Goal: Task Accomplishment & Management: Manage account settings

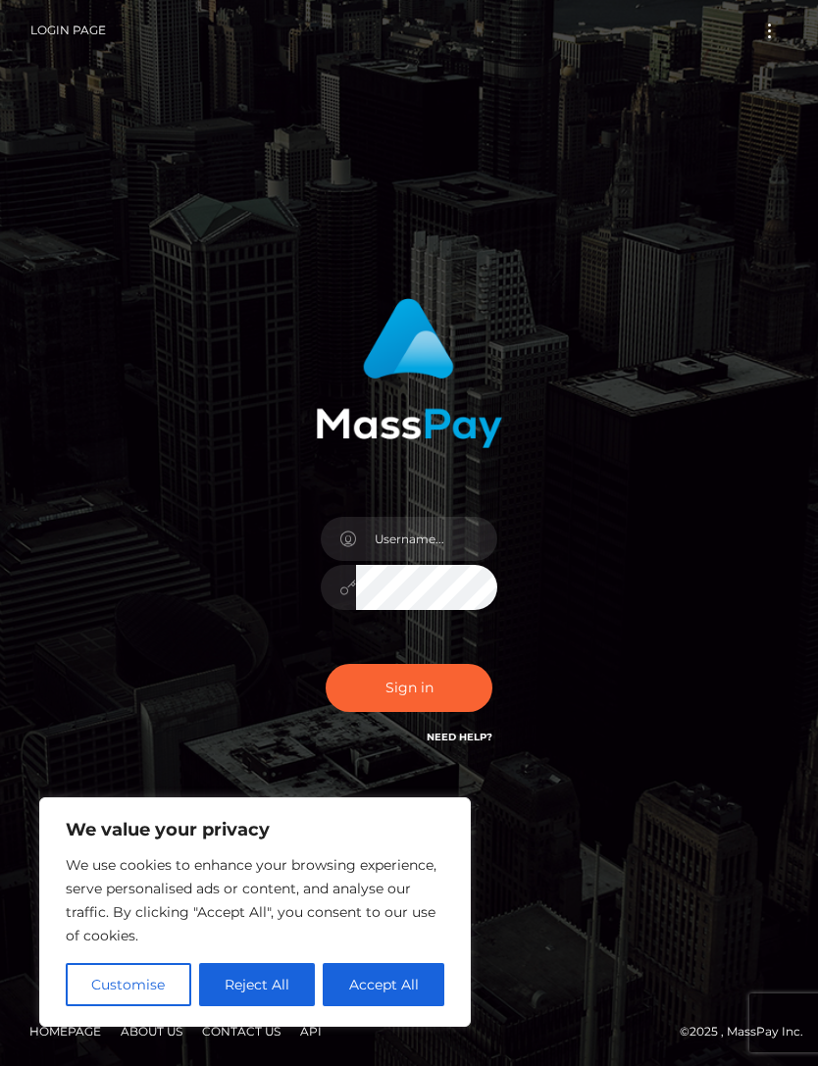
click at [395, 1004] on button "Accept All" at bounding box center [384, 984] width 122 height 43
checkbox input "true"
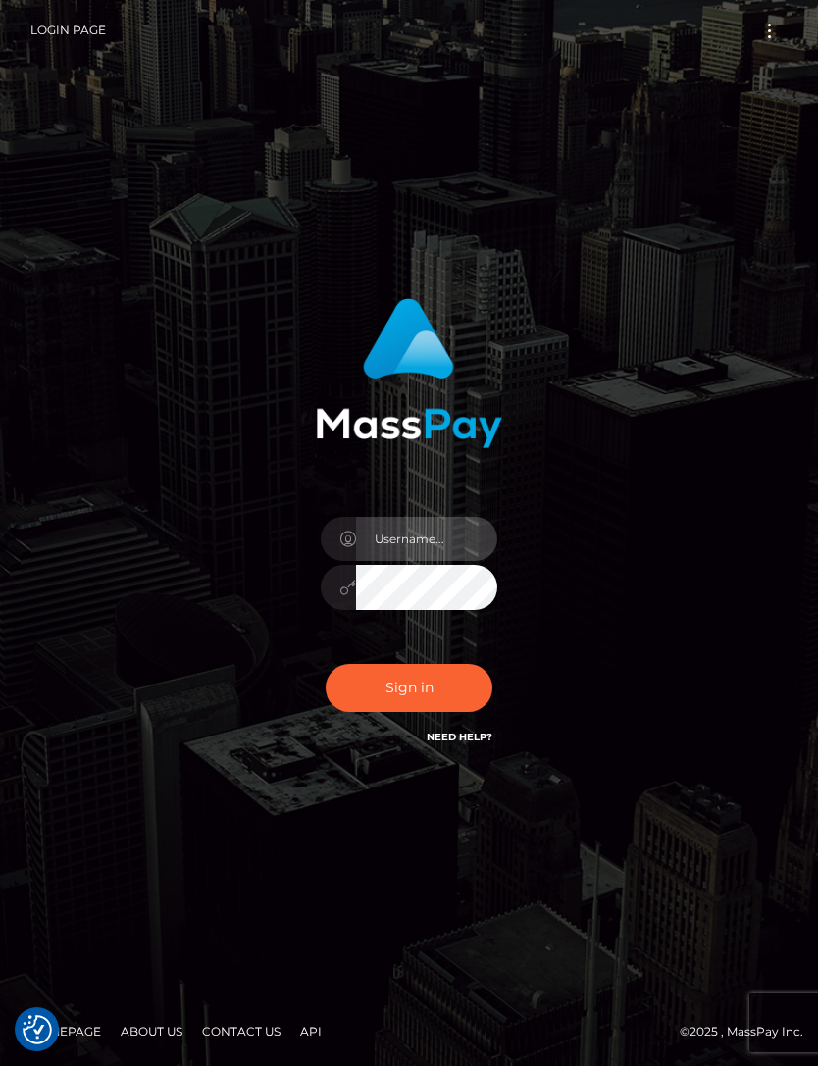
click at [442, 561] on input "text" at bounding box center [426, 539] width 141 height 44
type input "[EMAIL_ADDRESS][DOMAIN_NAME]"
click at [401, 712] on button "Sign in" at bounding box center [409, 688] width 167 height 48
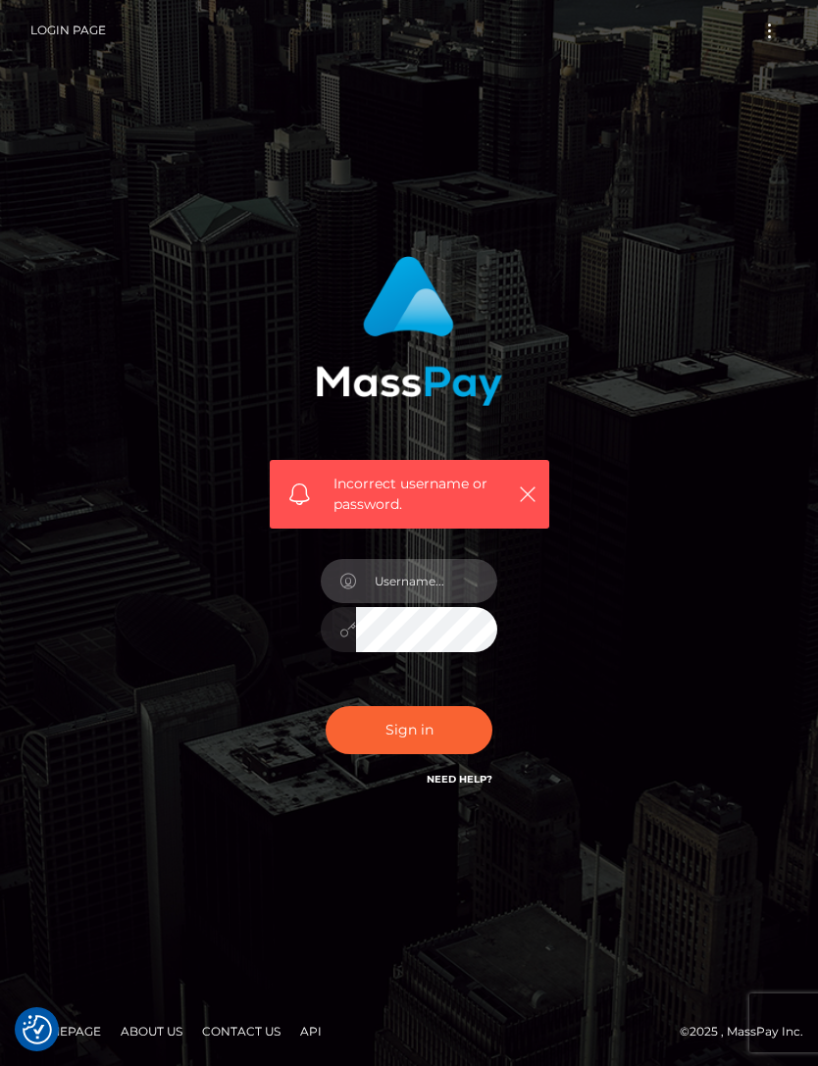
click at [421, 603] on input "text" at bounding box center [426, 581] width 141 height 44
type input "[EMAIL_ADDRESS][DOMAIN_NAME]"
click at [409, 754] on button "Sign in" at bounding box center [409, 730] width 167 height 48
click at [416, 754] on button "Sign in" at bounding box center [409, 730] width 167 height 48
checkbox input "true"
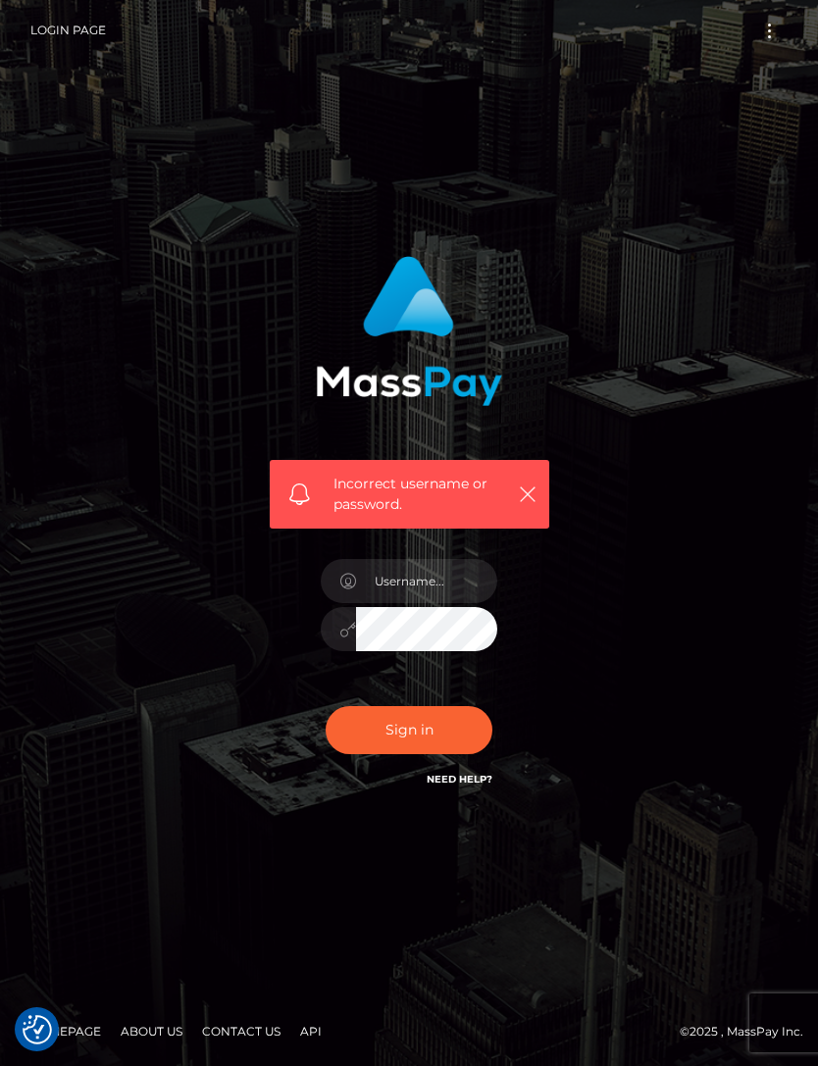
checkbox input "true"
click at [446, 603] on input "text" at bounding box center [426, 581] width 141 height 44
type input "spoilbrisa@gmail.com"
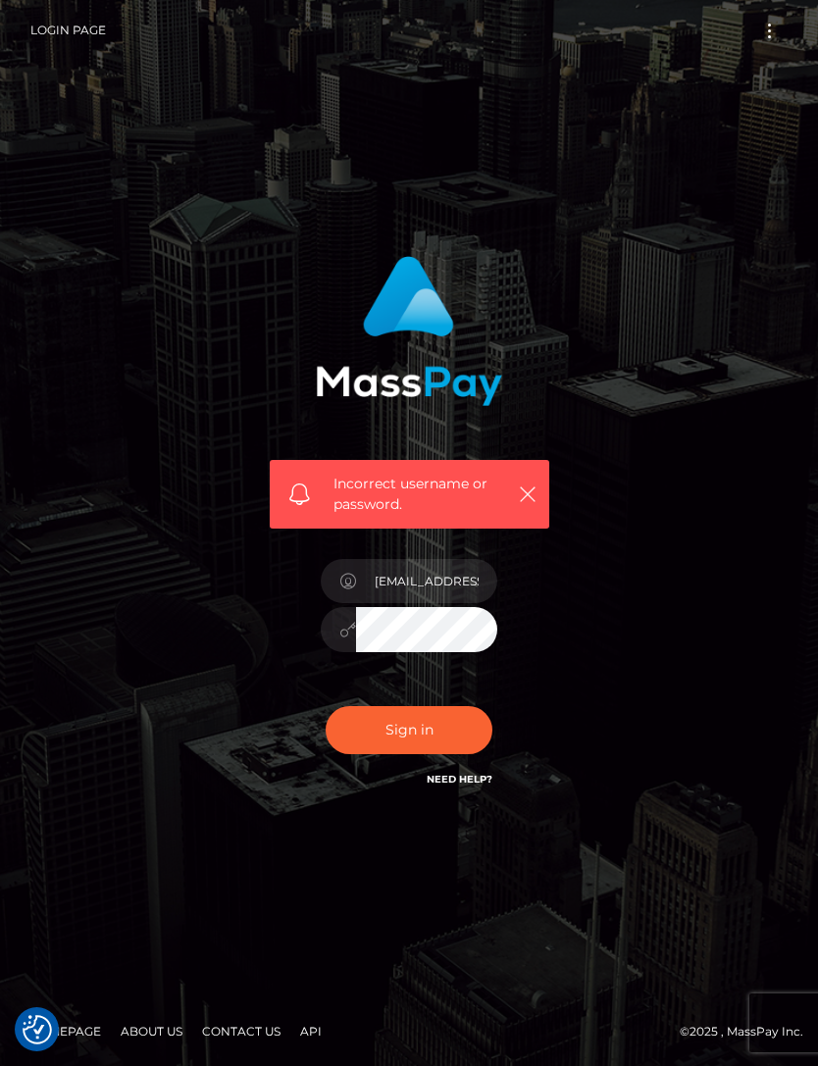
click at [426, 750] on button "Sign in" at bounding box center [409, 730] width 167 height 48
click at [438, 603] on input "text" at bounding box center [426, 581] width 141 height 44
type input "[EMAIL_ADDRESS][DOMAIN_NAME]"
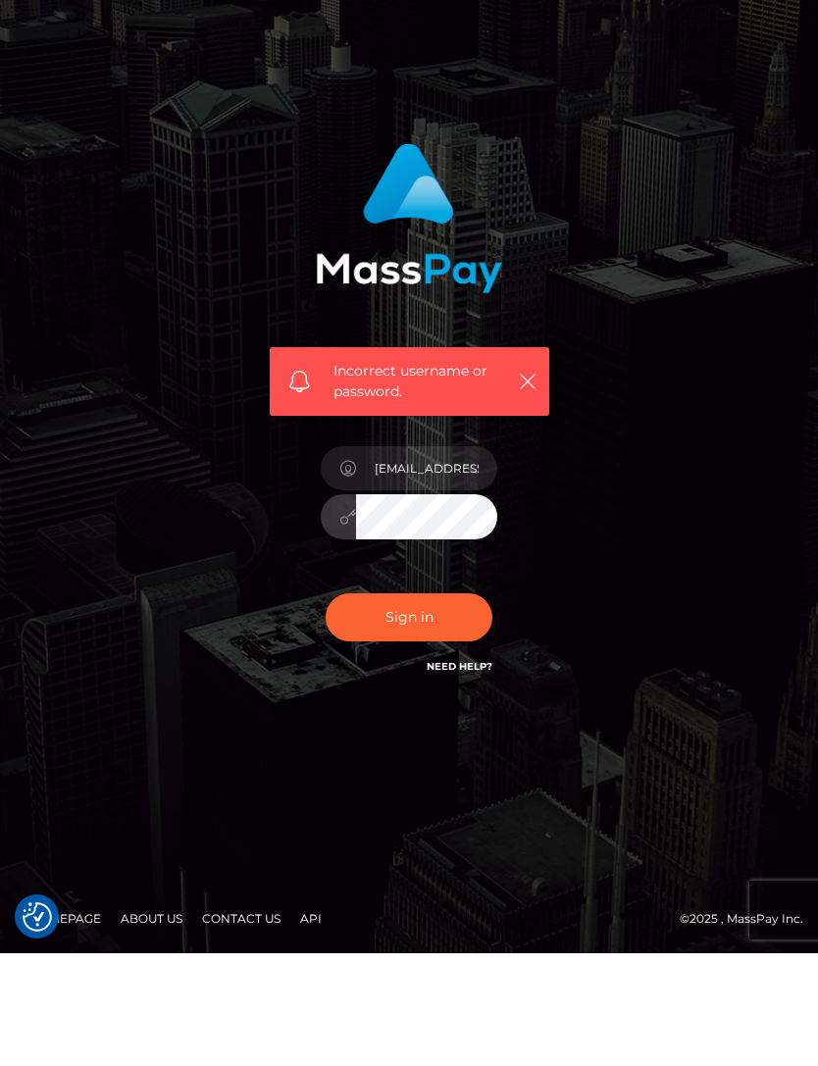
click at [422, 706] on button "Sign in" at bounding box center [409, 730] width 167 height 48
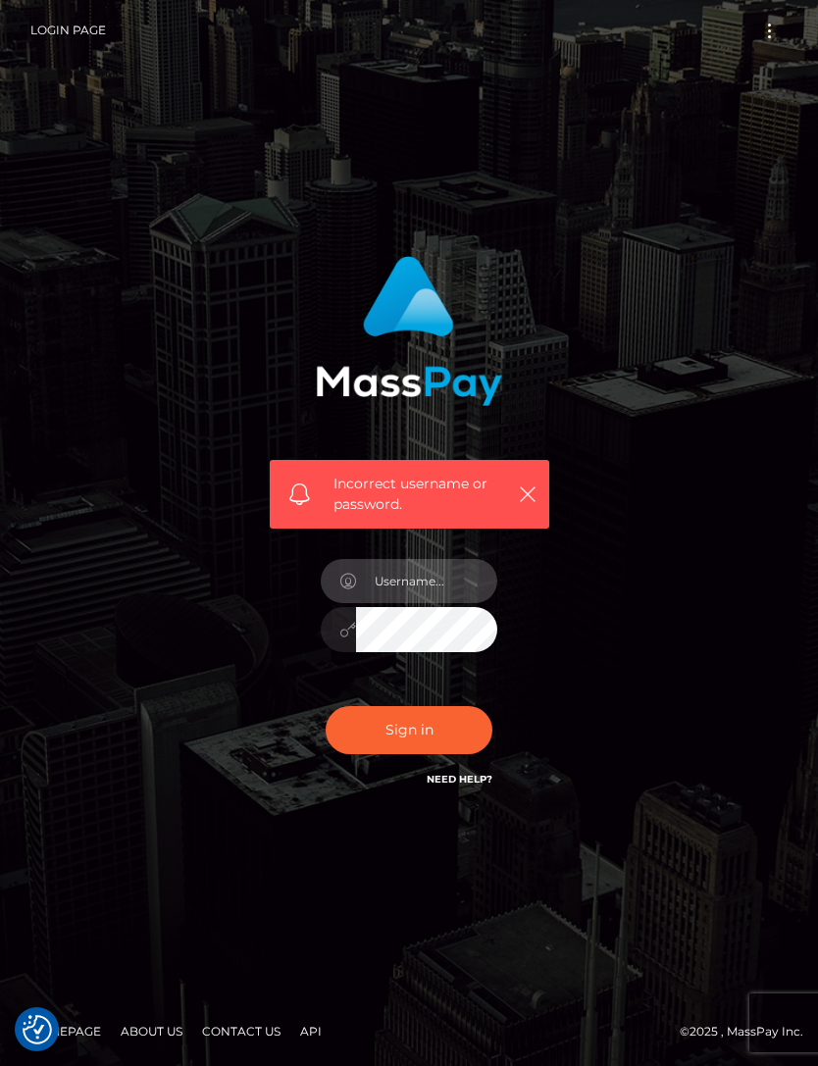
click at [452, 603] on input "text" at bounding box center [426, 581] width 141 height 44
type input "spoilbrisa@gmail.com"
click at [453, 754] on button "Sign in" at bounding box center [409, 730] width 167 height 48
type input "[EMAIL_ADDRESS][DOMAIN_NAME]"
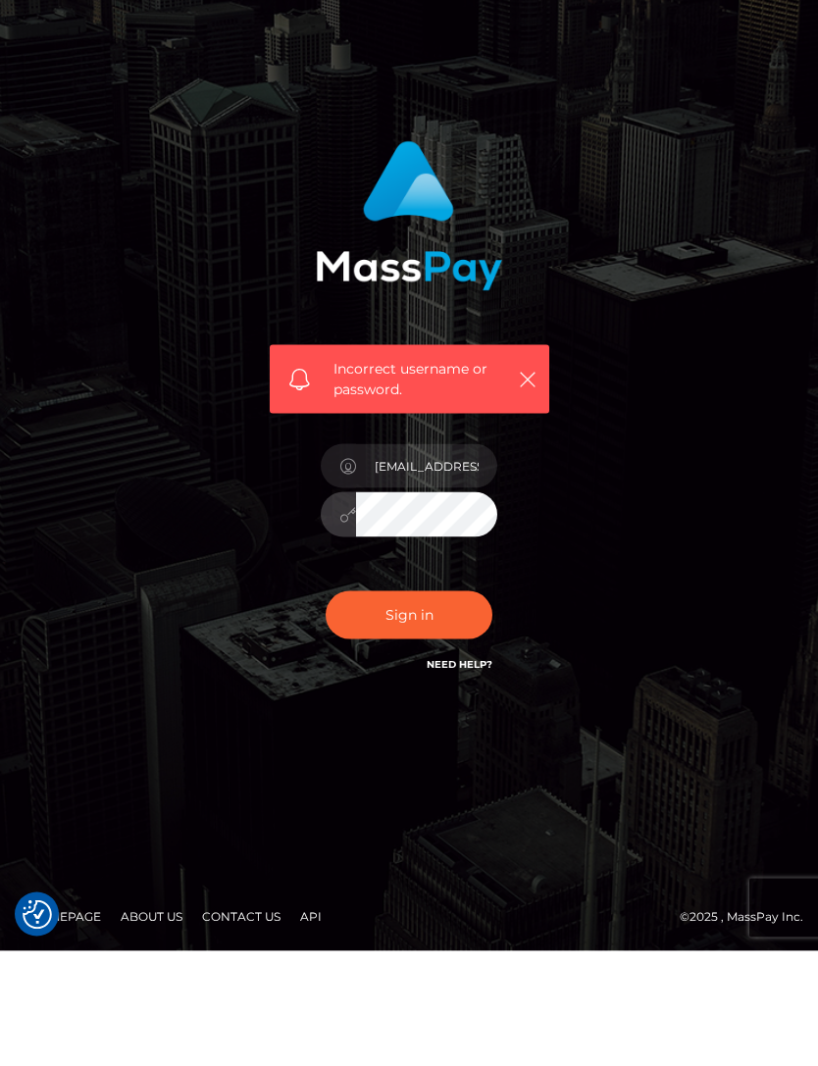
click at [429, 706] on button "Sign in" at bounding box center [409, 730] width 167 height 48
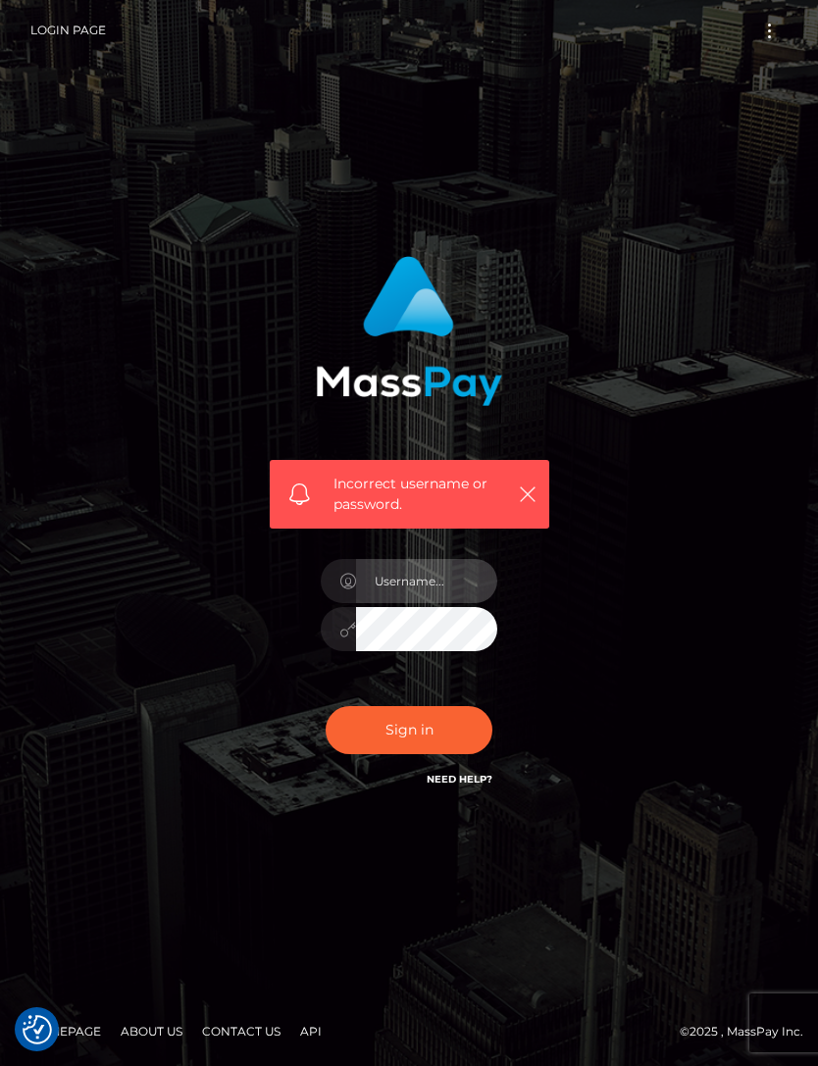
checkbox input "true"
click at [467, 785] on link "Need Help?" at bounding box center [459, 779] width 66 height 13
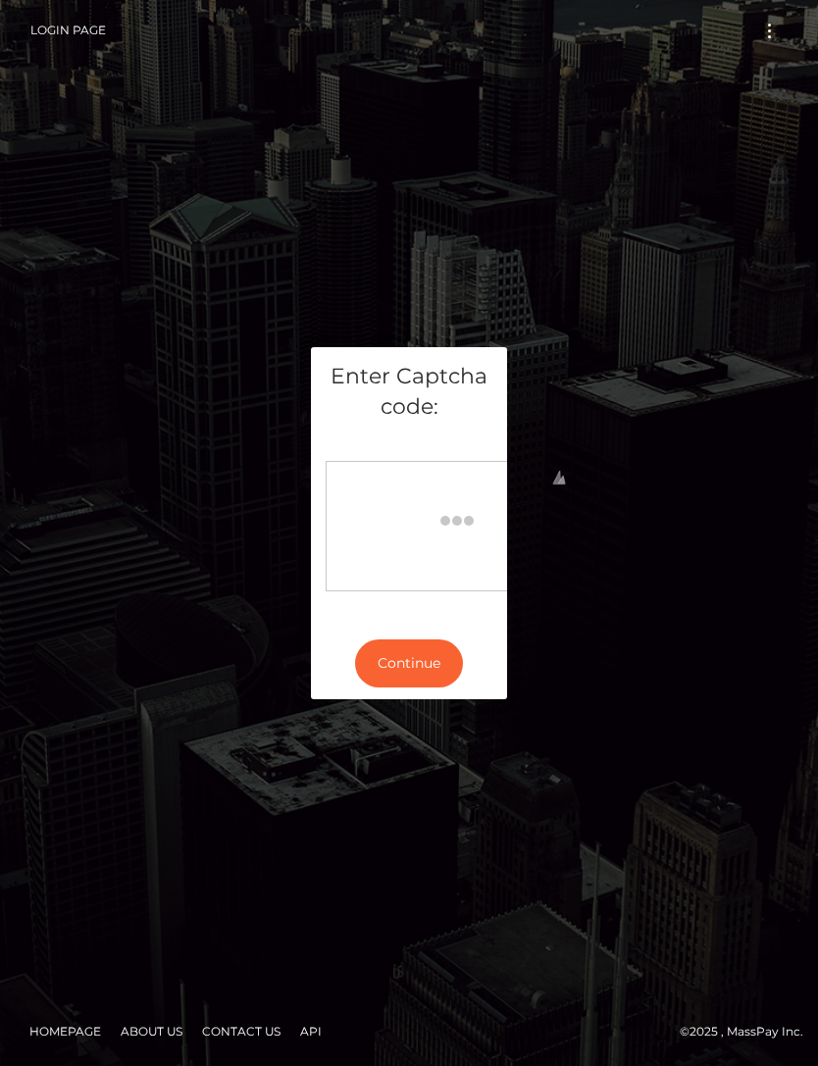
scroll to position [63, 0]
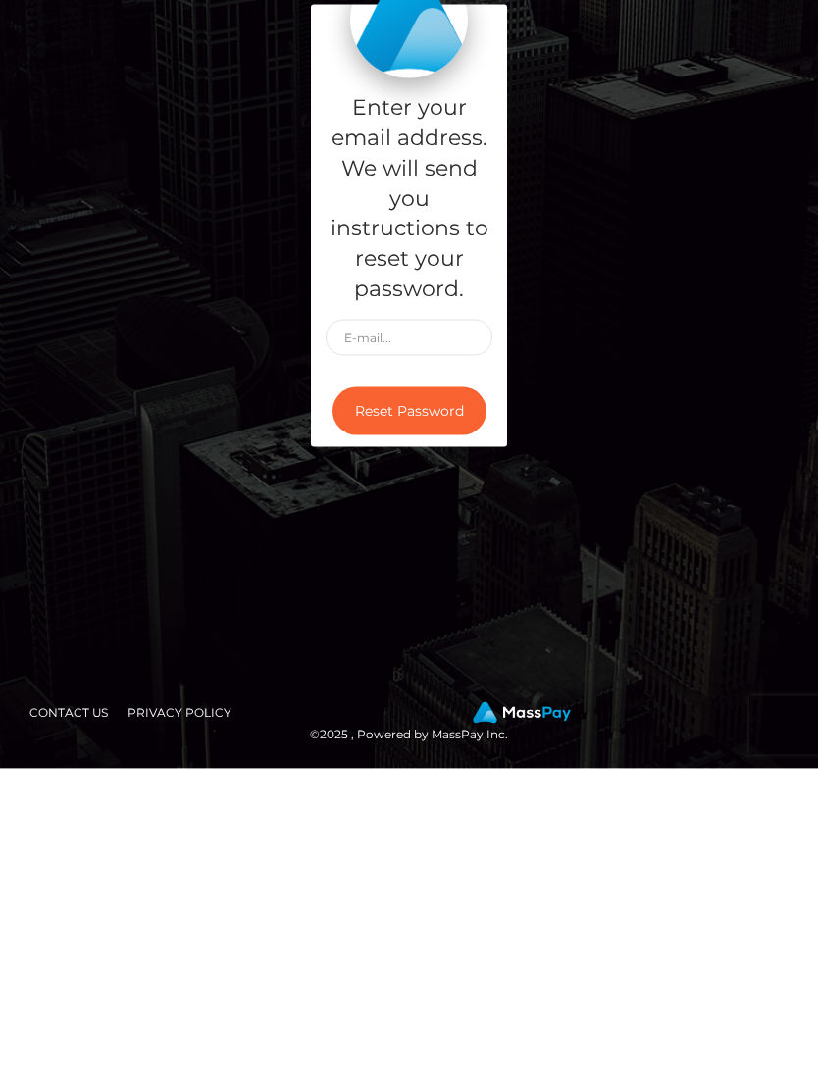
scroll to position [307, 0]
type input "[EMAIL_ADDRESS][DOMAIN_NAME]"
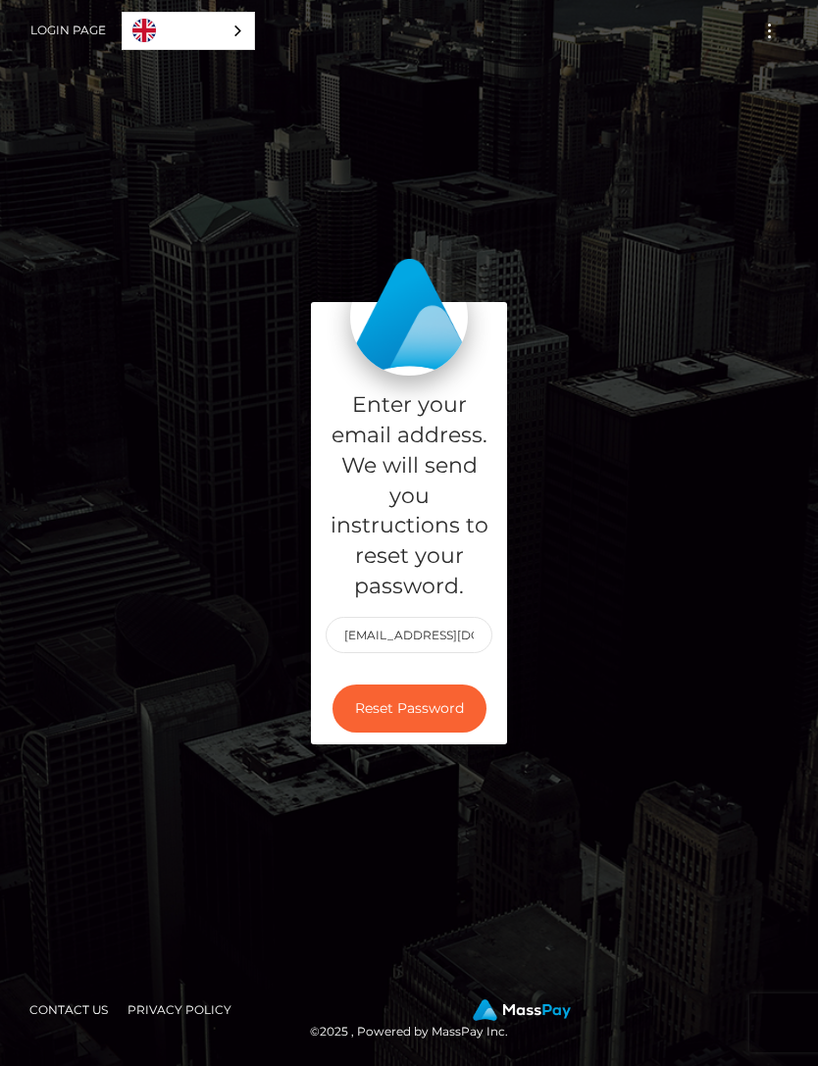
click at [455, 684] on button "Reset Password" at bounding box center [409, 708] width 154 height 48
